Goal: Entertainment & Leisure: Consume media (video, audio)

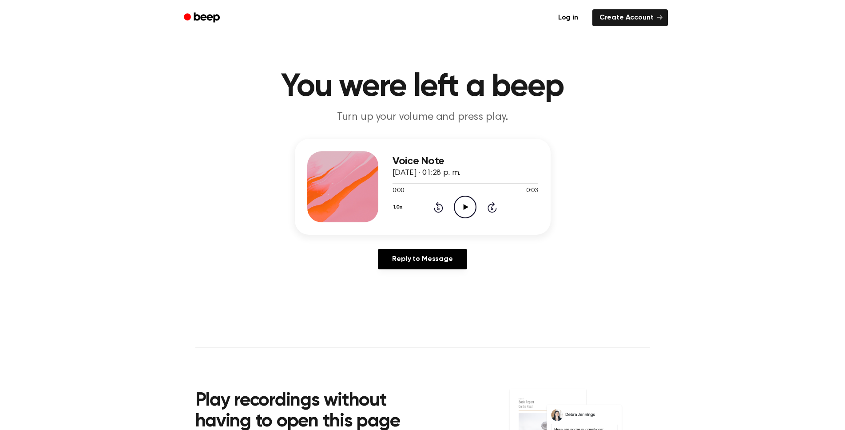
click at [464, 211] on icon "Play Audio" at bounding box center [465, 207] width 23 height 23
click at [460, 209] on icon "Play Audio" at bounding box center [465, 207] width 23 height 23
click at [465, 204] on icon "Play Audio" at bounding box center [465, 207] width 23 height 23
click at [462, 210] on icon "Play Audio" at bounding box center [465, 207] width 23 height 23
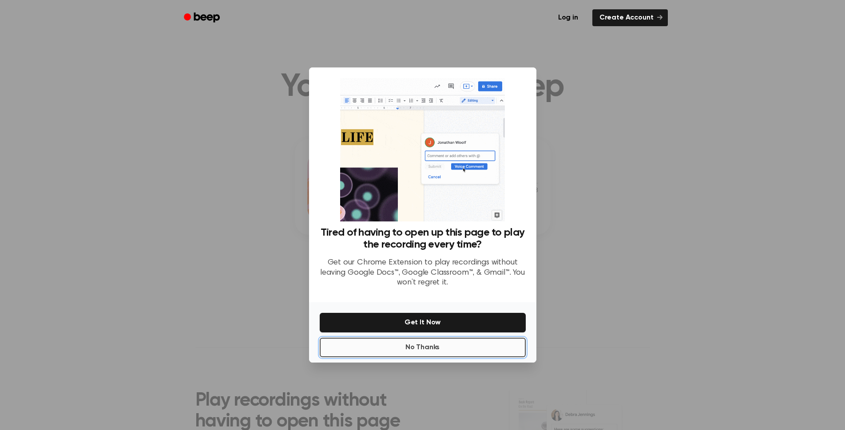
click at [430, 348] on button "No Thanks" at bounding box center [423, 348] width 206 height 20
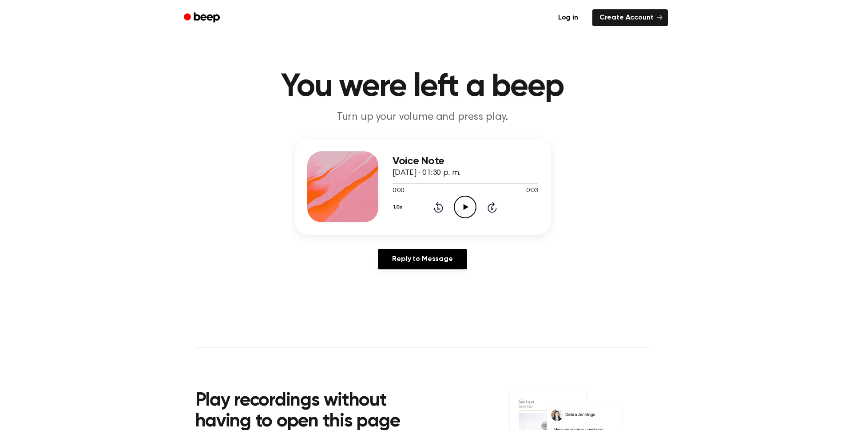
click at [462, 209] on icon "Play Audio" at bounding box center [465, 207] width 23 height 23
drag, startPoint x: 459, startPoint y: 212, endPoint x: 447, endPoint y: 210, distance: 12.2
drag, startPoint x: 447, startPoint y: 210, endPoint x: 464, endPoint y: 202, distance: 18.7
click at [464, 202] on icon "Play Audio" at bounding box center [465, 207] width 23 height 23
